Goal: Find specific page/section

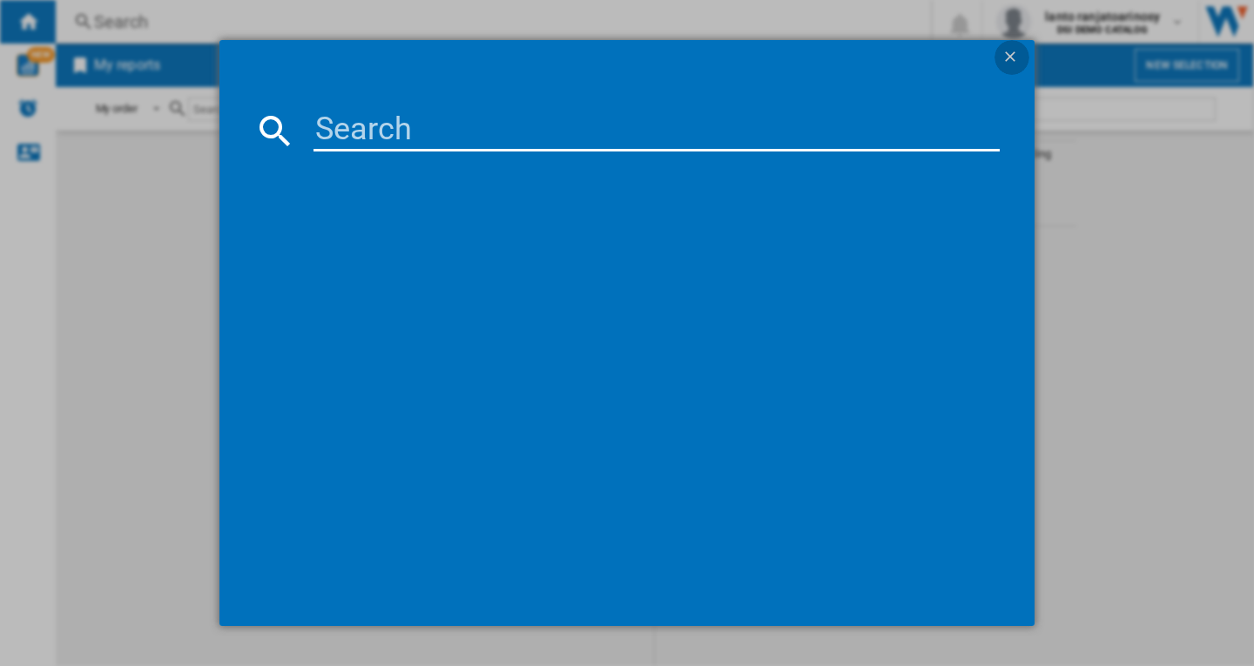
drag, startPoint x: 1008, startPoint y: 58, endPoint x: 1069, endPoint y: 71, distance: 62.1
click at [1009, 58] on ng-md-icon "getI18NText('BUTTONS.CLOSE_DIALOG')" at bounding box center [1011, 58] width 21 height 21
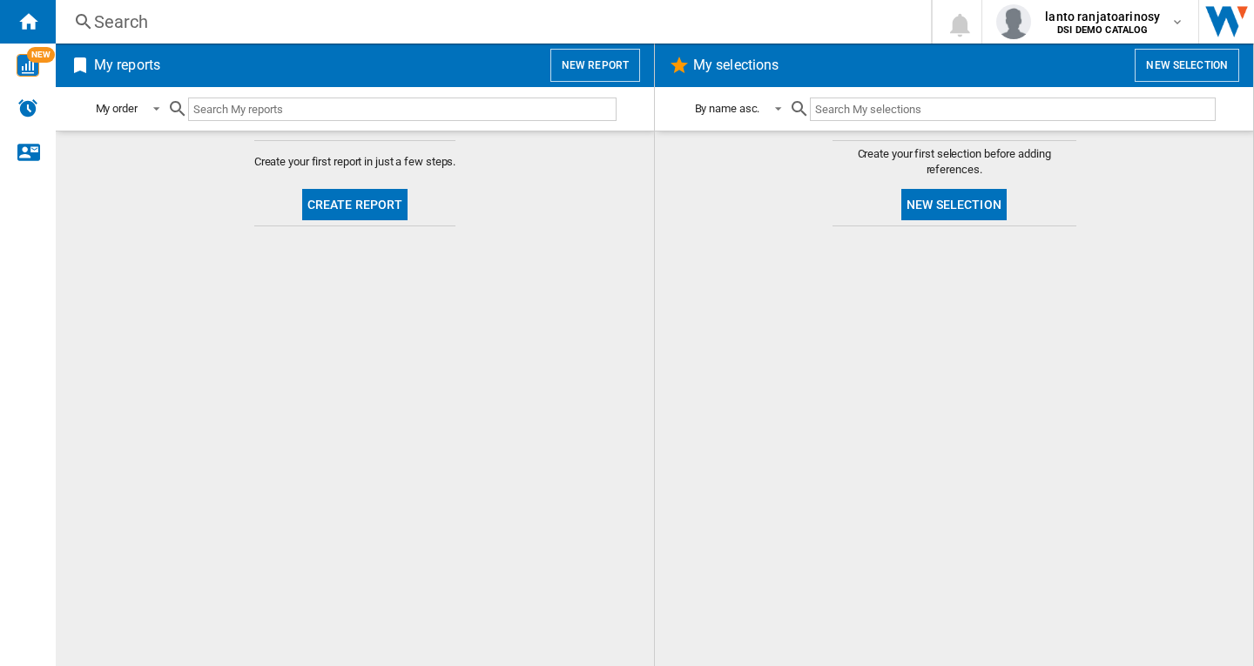
click at [117, 27] on div "Search" at bounding box center [489, 22] width 791 height 24
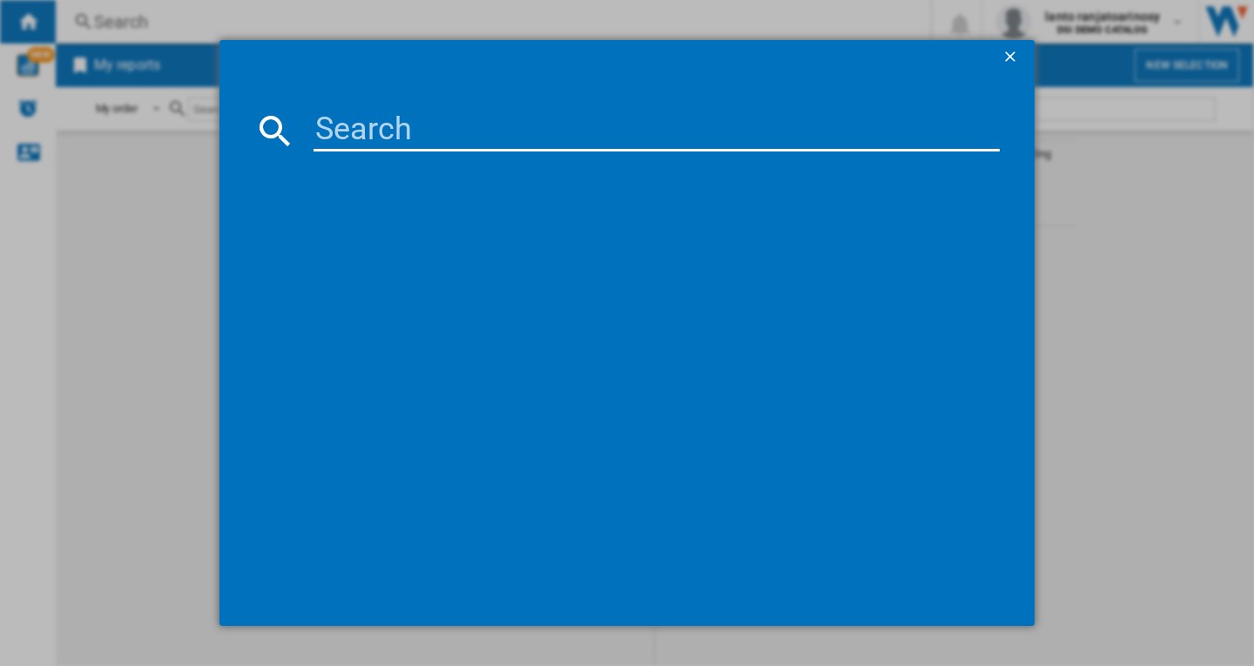
click at [353, 132] on input at bounding box center [656, 131] width 686 height 42
paste input "BOSCH POP6B6B80 BLACK"
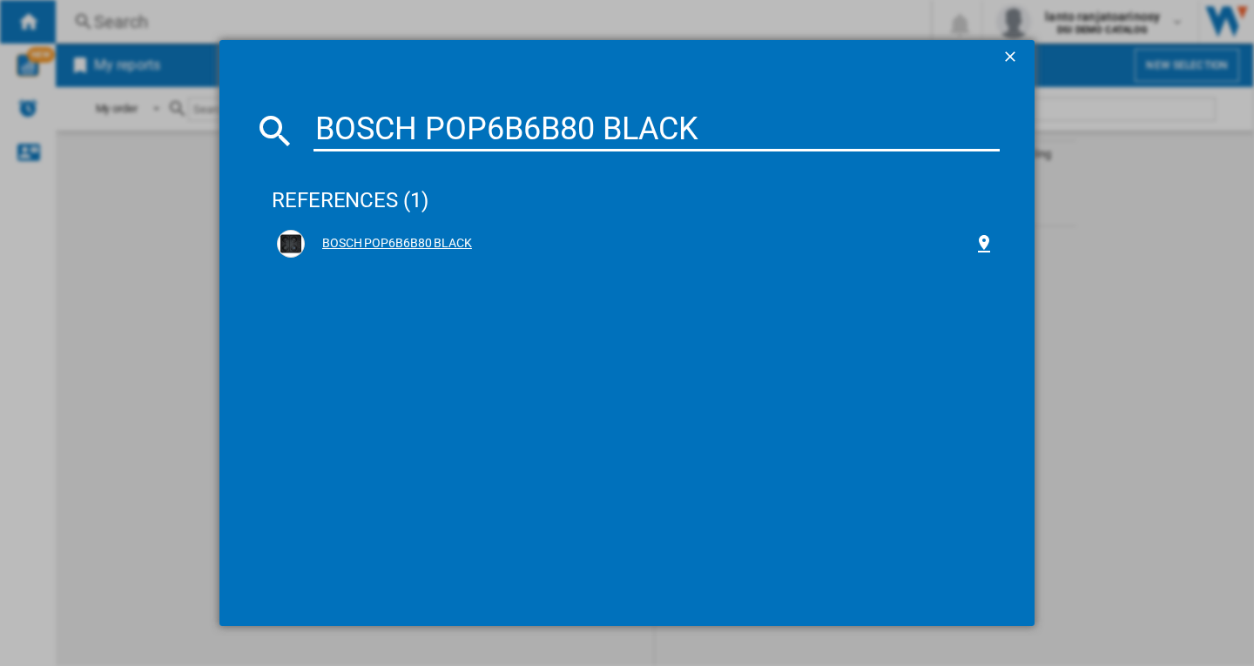
type input "BOSCH POP6B6B80 BLACK"
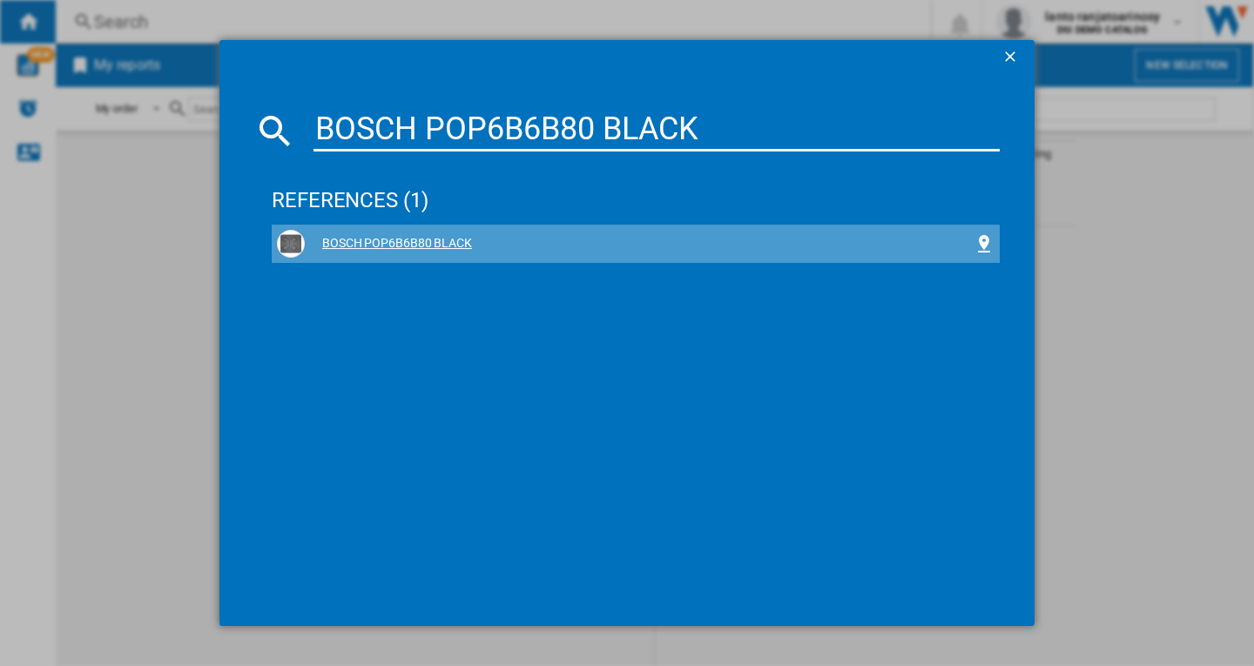
drag, startPoint x: 439, startPoint y: 240, endPoint x: 497, endPoint y: 239, distance: 58.4
click at [440, 241] on div "BOSCH POP6B6B80 BLACK" at bounding box center [639, 243] width 669 height 17
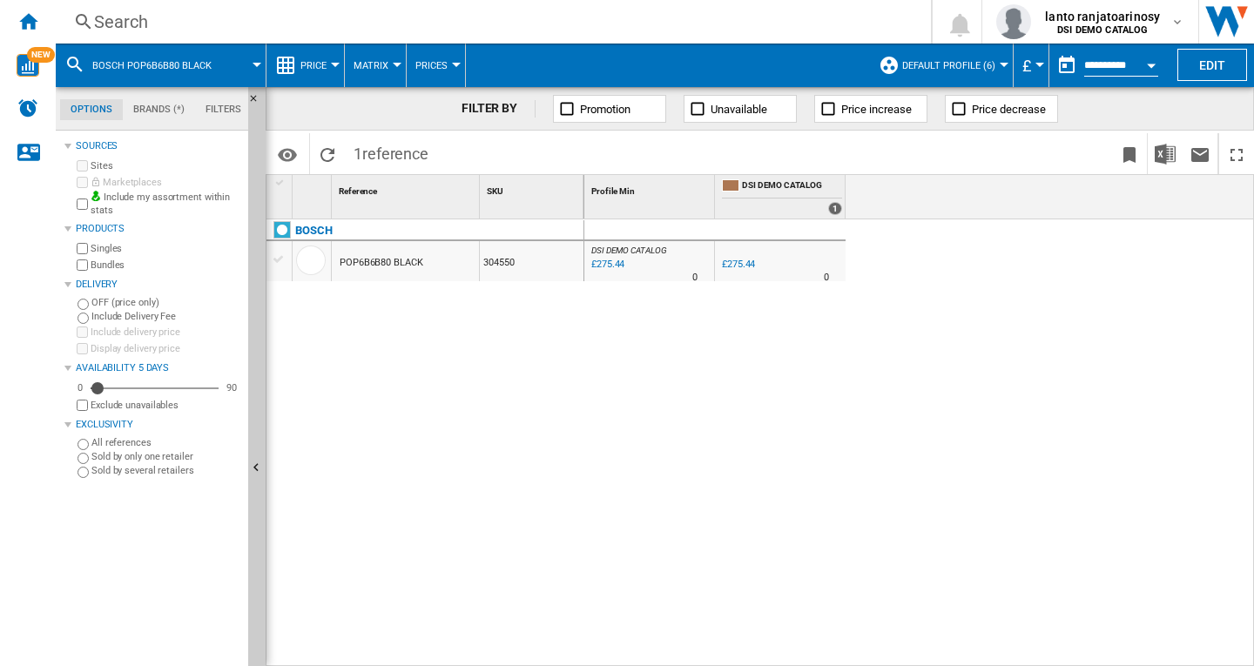
click at [115, 22] on div "Search" at bounding box center [489, 22] width 791 height 24
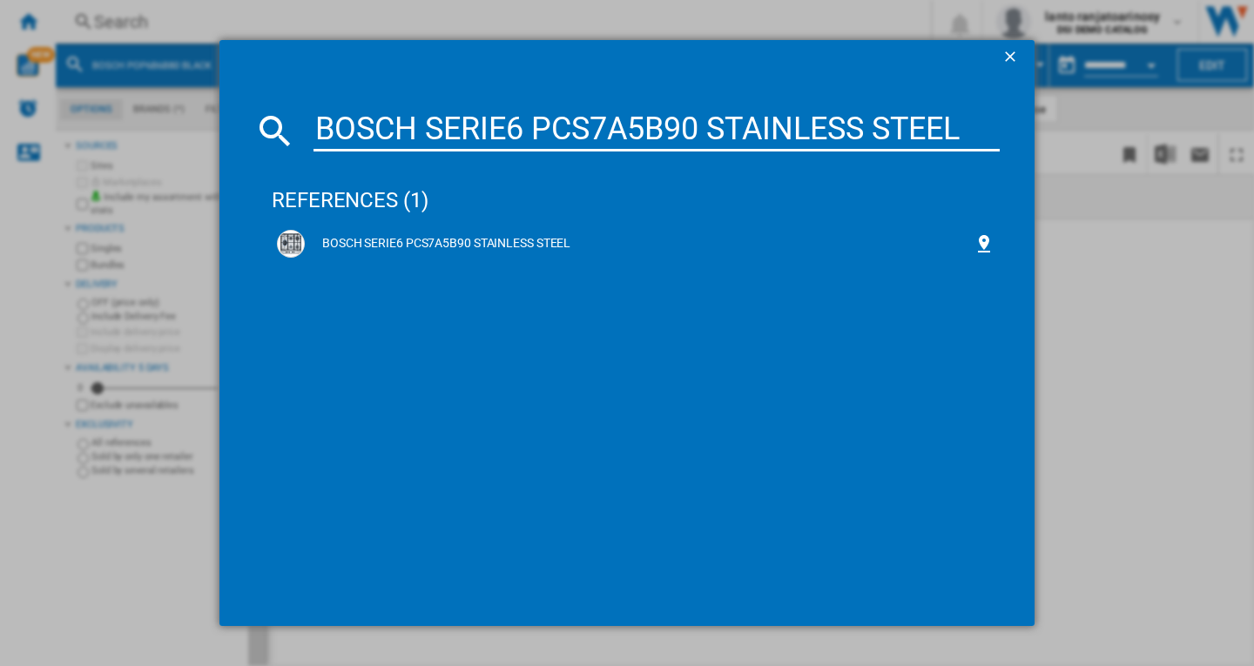
type input "BOSCH SERIE6 PCS7A5B90 STAINLESS STEEL"
drag, startPoint x: 1012, startPoint y: 55, endPoint x: 676, endPoint y: 54, distance: 336.0
click at [1012, 56] on ng-md-icon "getI18NText('BUTTONS.CLOSE_DIALOG')" at bounding box center [1011, 58] width 21 height 21
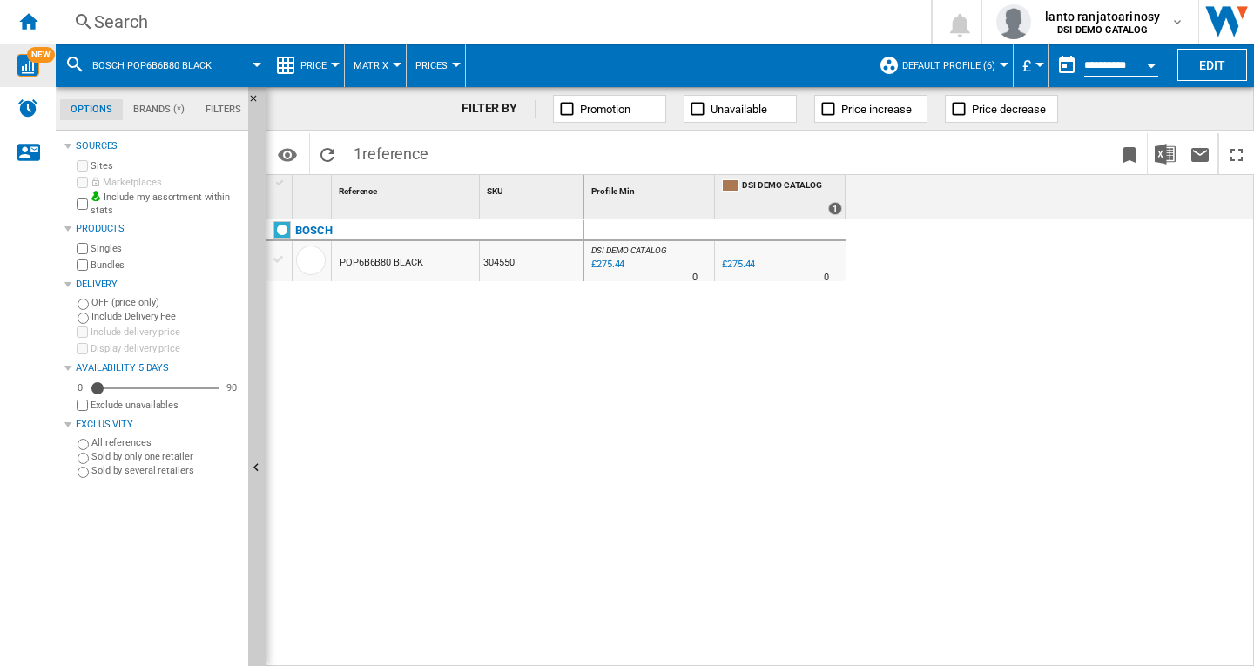
click at [37, 68] on img "WiseCard" at bounding box center [28, 65] width 23 height 23
click at [27, 68] on img "WiseCard" at bounding box center [28, 65] width 23 height 23
